Goal: Task Accomplishment & Management: Manage account settings

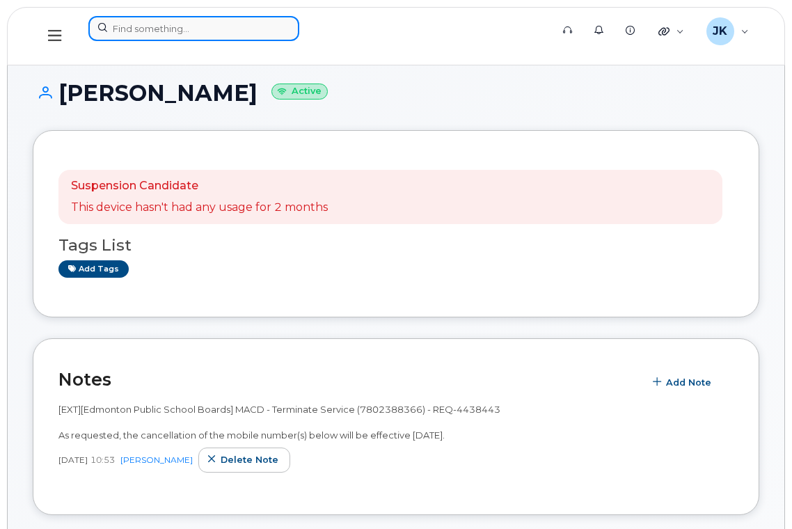
click at [150, 29] on input at bounding box center [193, 28] width 211 height 25
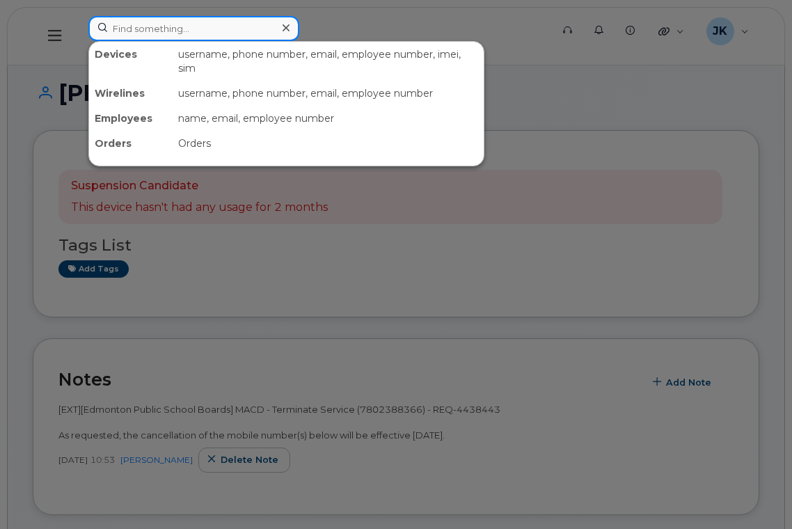
paste input "7802651738"
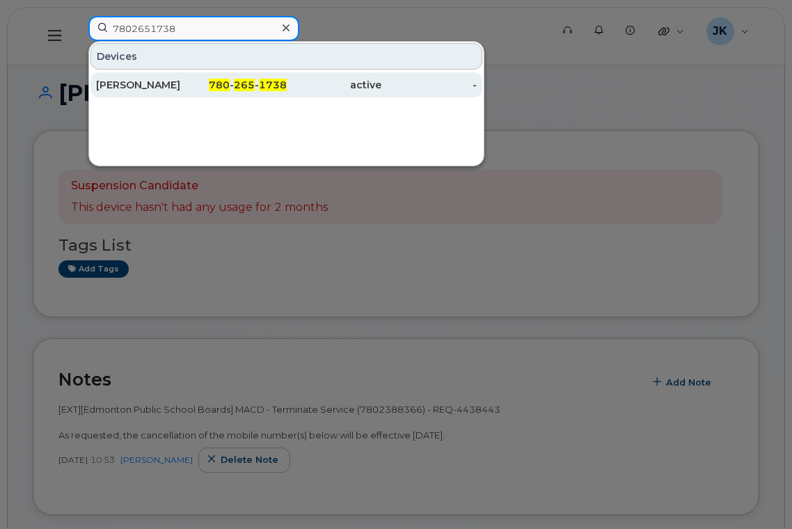
type input "7802651738"
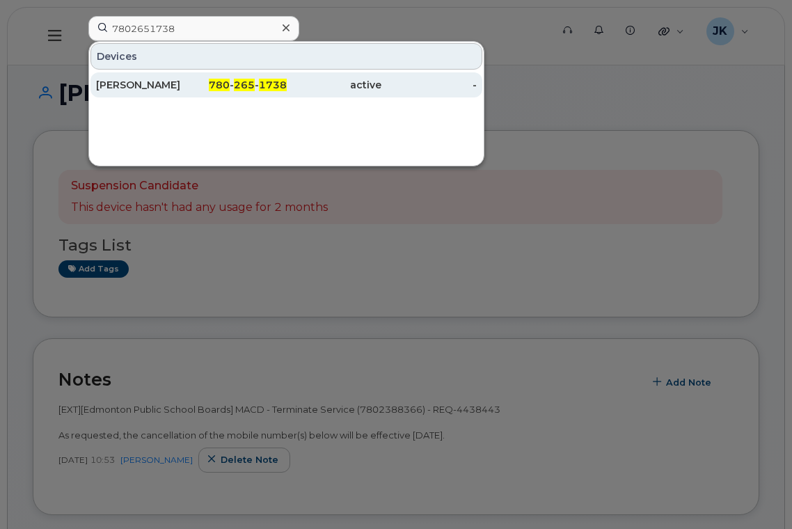
click at [136, 85] on div "[PERSON_NAME]" at bounding box center [143, 85] width 95 height 14
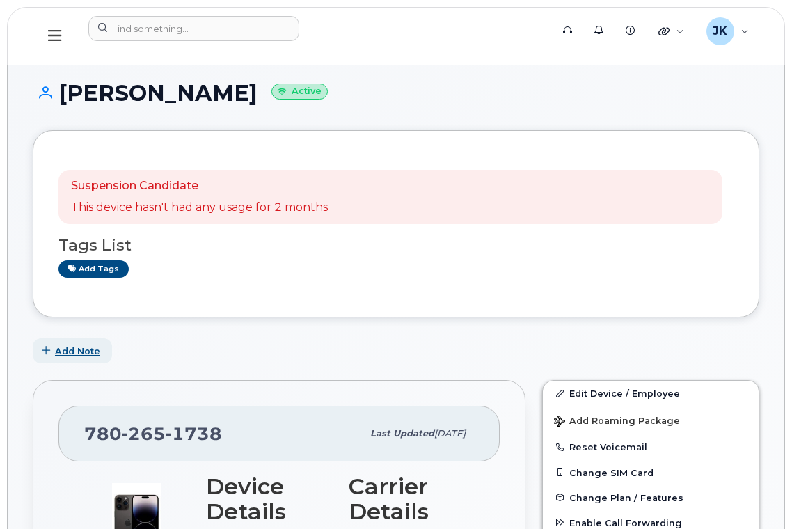
click at [77, 354] on span "Add Note" at bounding box center [77, 351] width 45 height 13
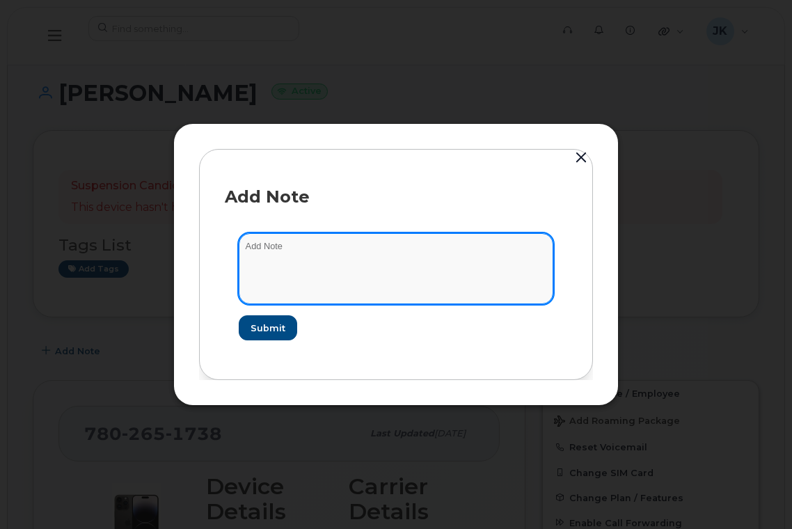
click at [336, 258] on textarea at bounding box center [396, 268] width 315 height 71
paste textarea "[EXT][Edmonton Public School Boards] MACD - Terminate Service (7802651738) - RE…"
click at [305, 284] on textarea "[EXT][Edmonton Public School Boards] MACD - Terminate Service (7802651738) - RE…" at bounding box center [396, 268] width 315 height 71
paste textarea "As requested, the cancellation of the mobile number(s) below will be effective …"
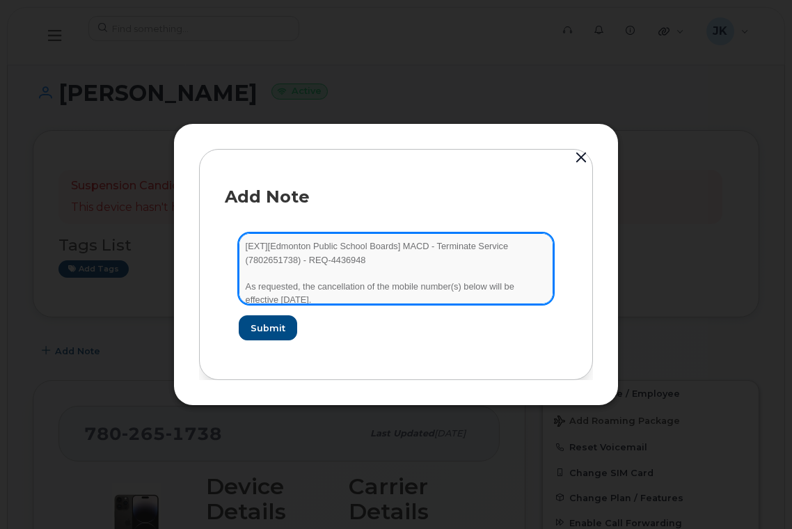
scroll to position [3, 0]
type textarea "[EXT][Edmonton Public School Boards] MACD - Terminate Service (7802651738) - RE…"
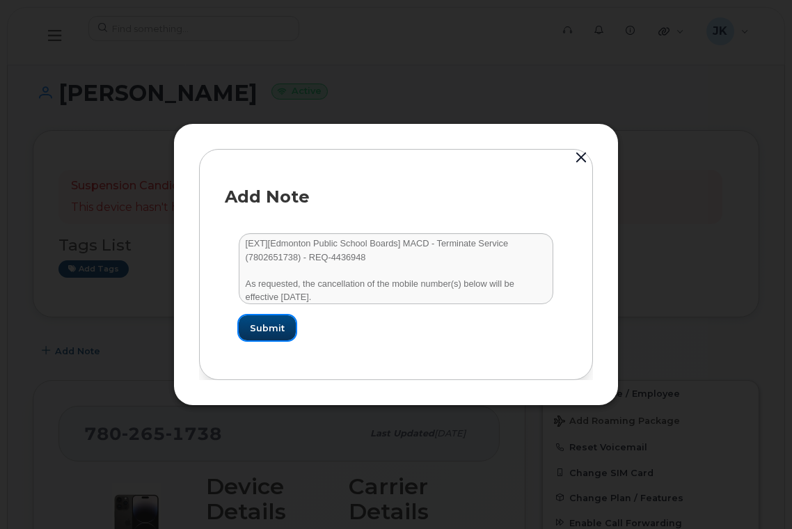
click at [260, 334] on span "Submit" at bounding box center [267, 328] width 35 height 13
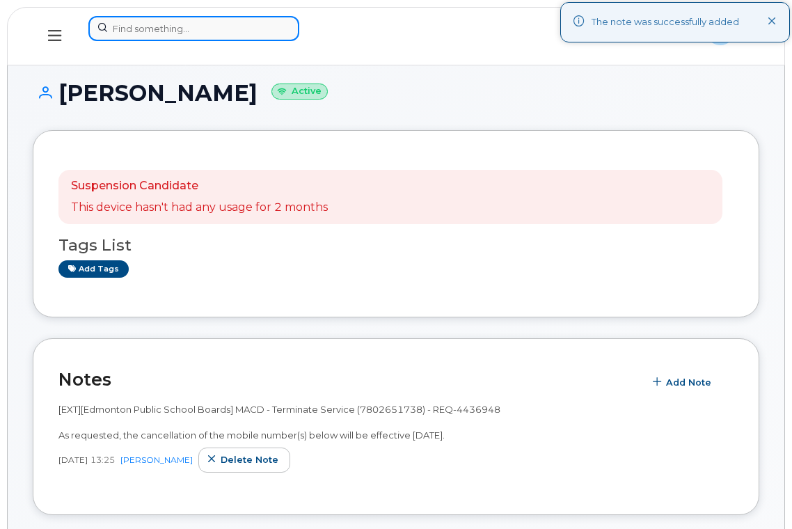
click at [168, 36] on input at bounding box center [193, 28] width 211 height 25
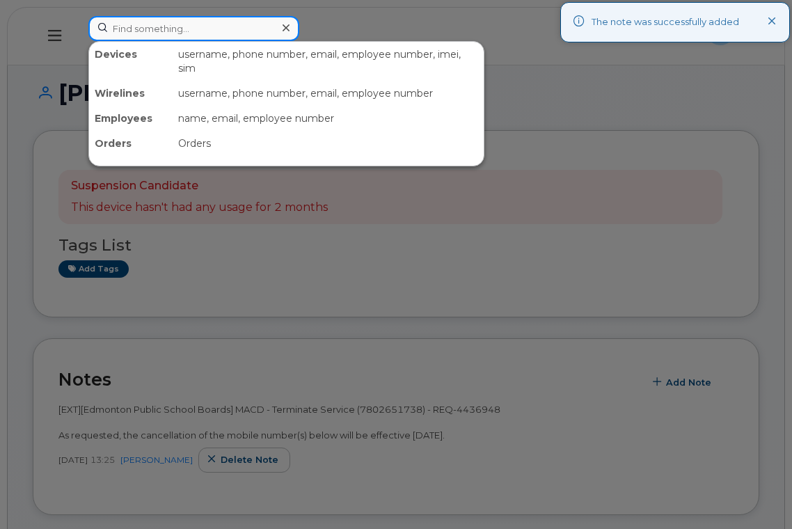
paste input "5873409206"
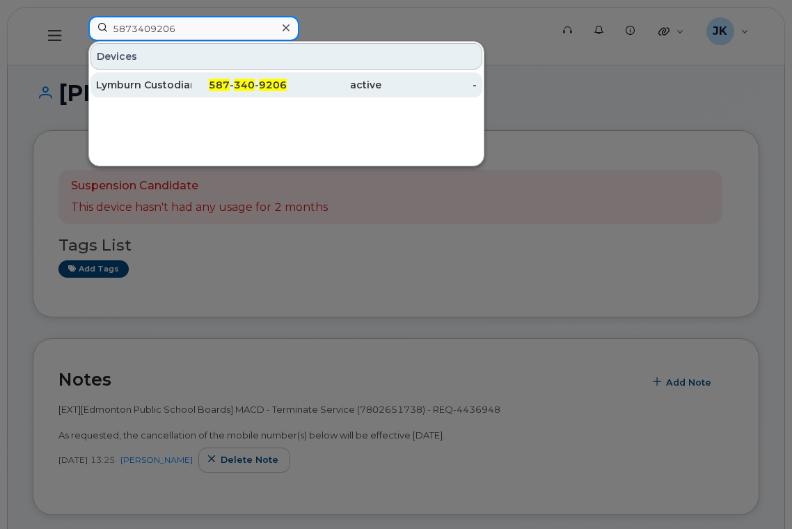
type input "5873409206"
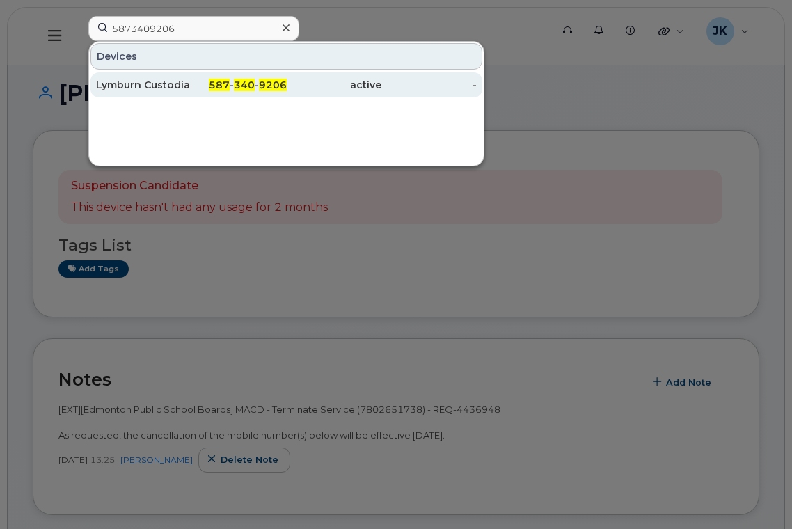
click at [149, 88] on div "Lymburn Custodian" at bounding box center [143, 85] width 95 height 14
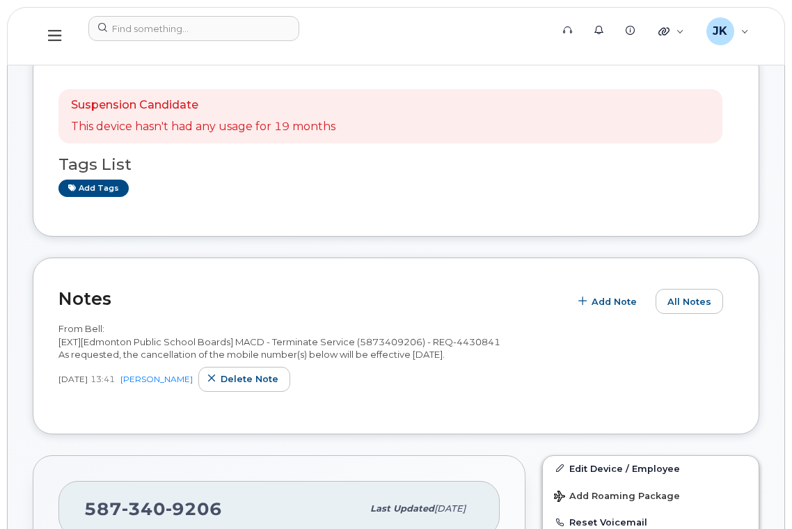
scroll to position [186, 0]
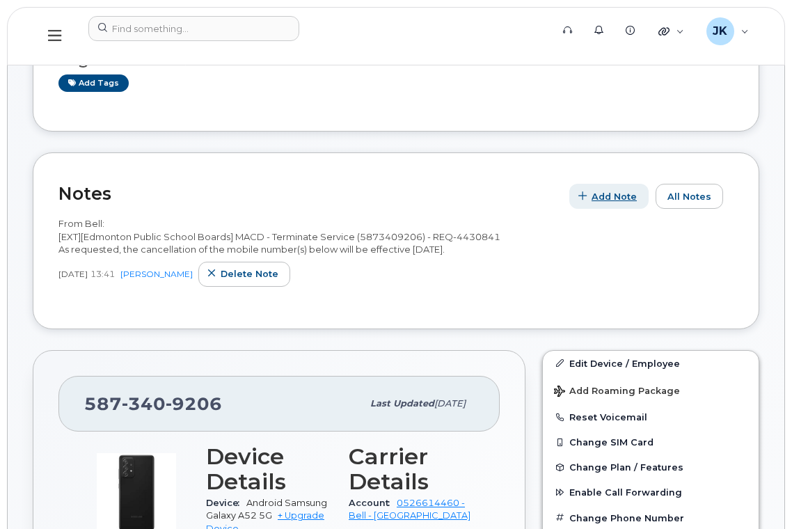
click at [609, 197] on span "Add Note" at bounding box center [614, 196] width 45 height 13
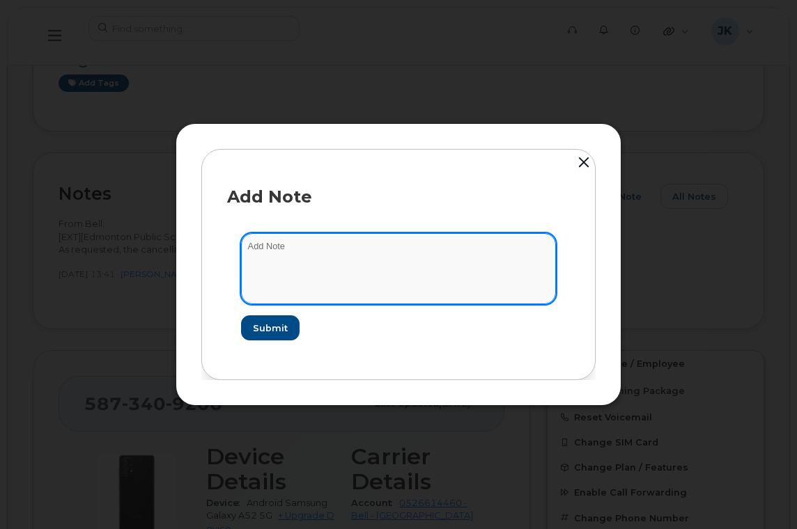
click at [319, 269] on textarea at bounding box center [398, 268] width 315 height 71
paste textarea "[EXT][Edmonton Public School Boards] MACD - Terminate Service (5873409206) - RE…"
drag, startPoint x: 266, startPoint y: 293, endPoint x: 273, endPoint y: 290, distance: 7.5
click at [266, 293] on textarea "[EXT][Edmonton Public School Boards] MACD - Terminate Service (5873409206) - RE…" at bounding box center [398, 268] width 315 height 71
paste textarea "The mobile below was already set to cancel on REQ-4430841 effective [DATE]."
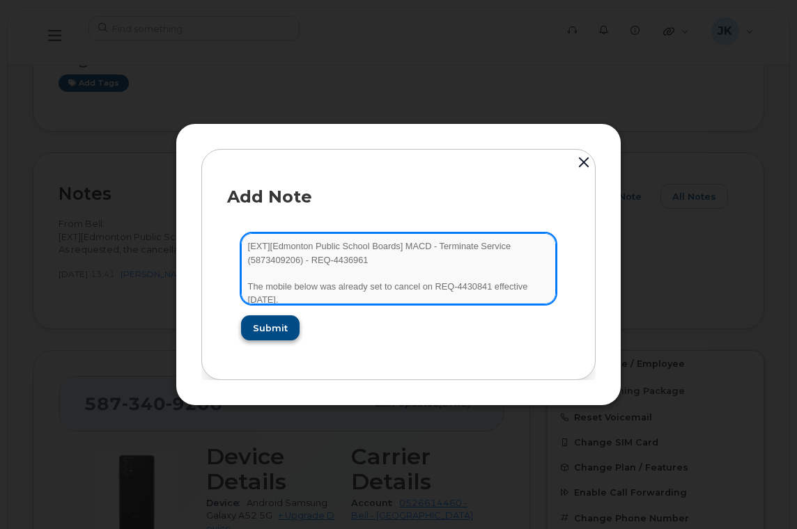
type textarea "[EXT][Edmonton Public School Boards] MACD - Terminate Service (5873409206) - RE…"
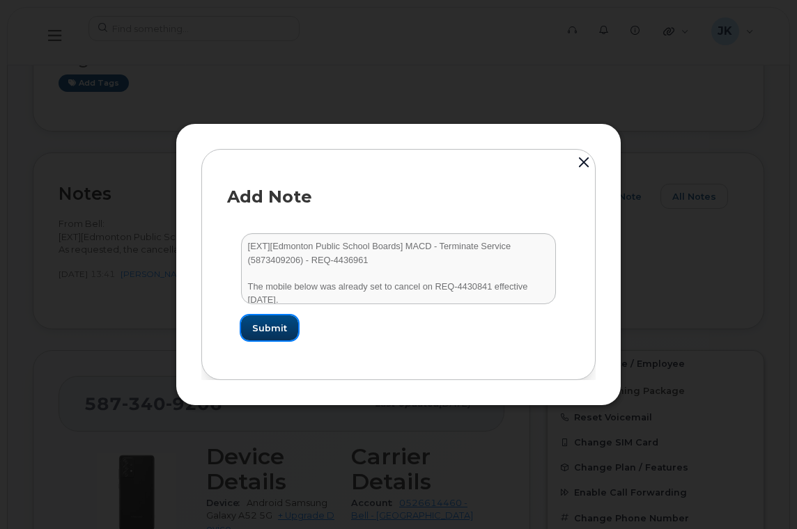
click at [275, 325] on span "Submit" at bounding box center [269, 328] width 35 height 13
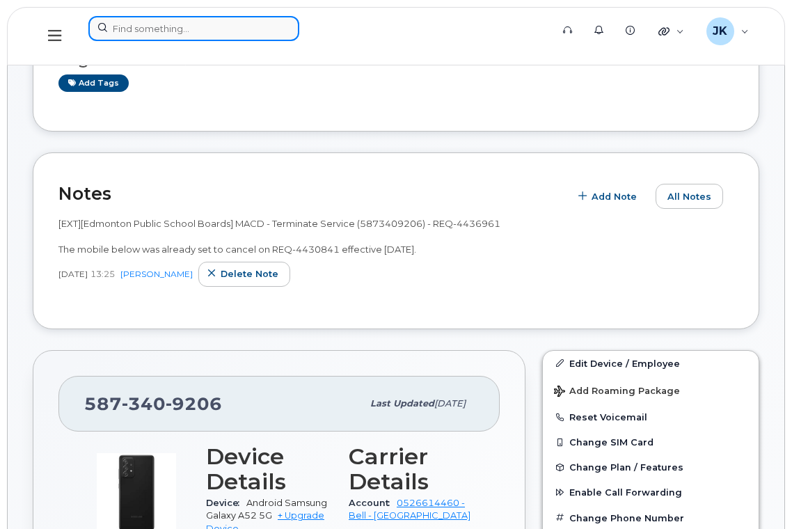
click at [160, 29] on input at bounding box center [193, 28] width 211 height 25
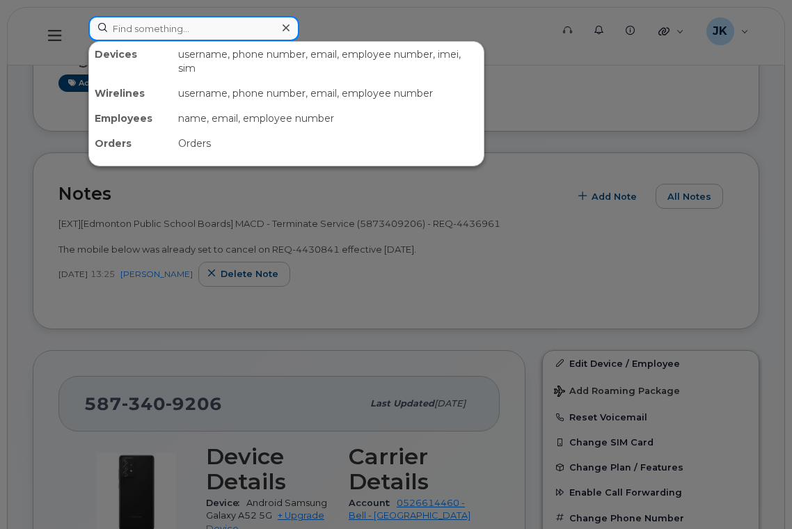
paste input "5873371854"
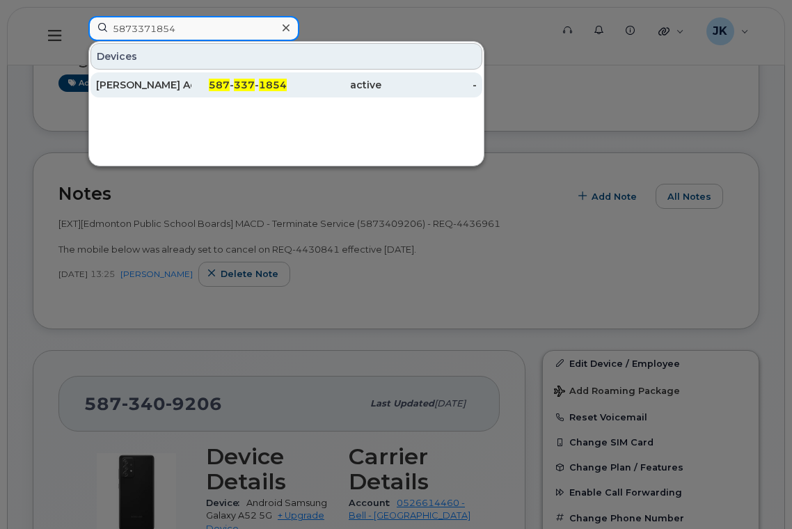
type input "5873371854"
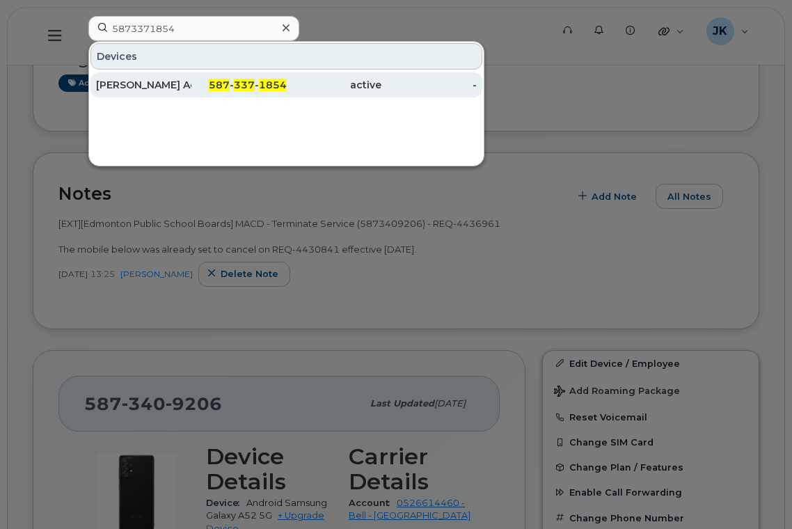
click at [152, 84] on div "McLeod Admin" at bounding box center [143, 85] width 95 height 14
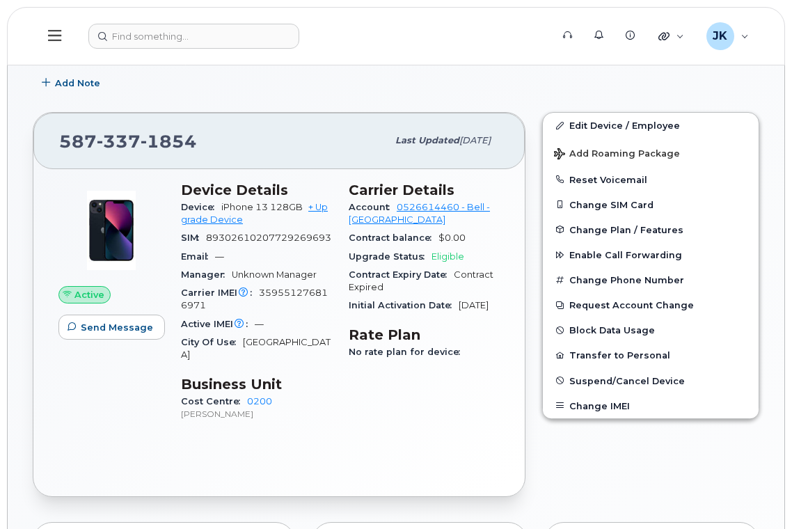
scroll to position [215, 0]
